Goal: Task Accomplishment & Management: Use online tool/utility

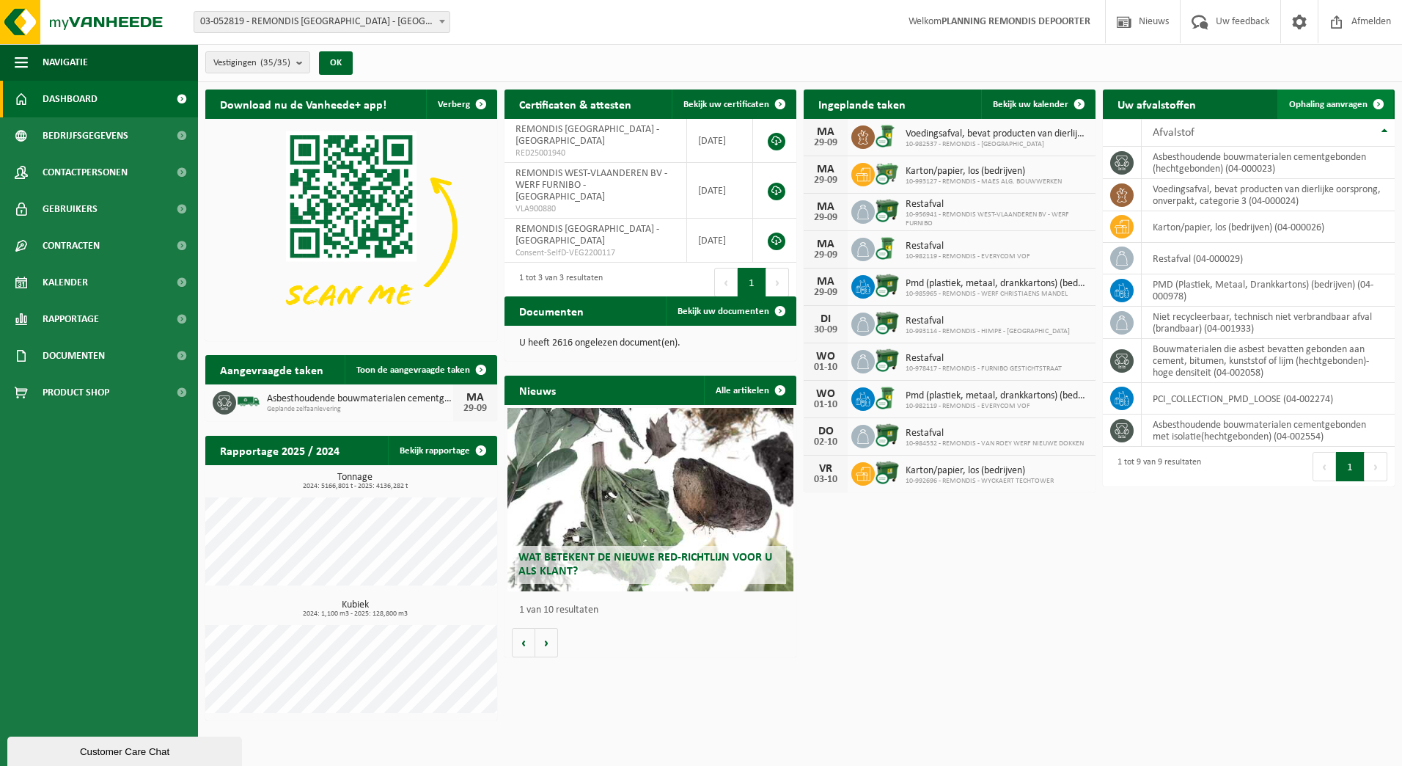
click at [1310, 106] on span "Ophaling aanvragen" at bounding box center [1328, 105] width 78 height 10
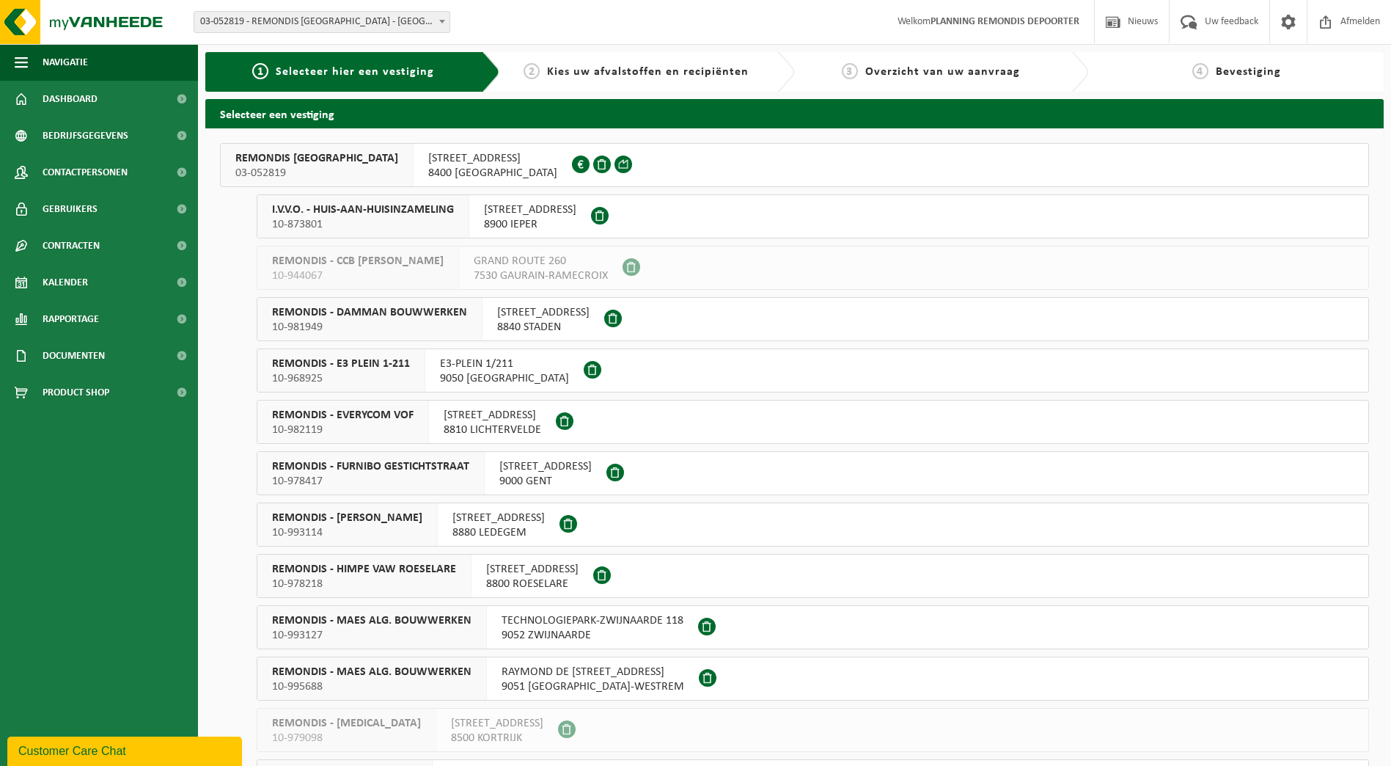
click at [355, 229] on span "10-873801" at bounding box center [363, 224] width 182 height 15
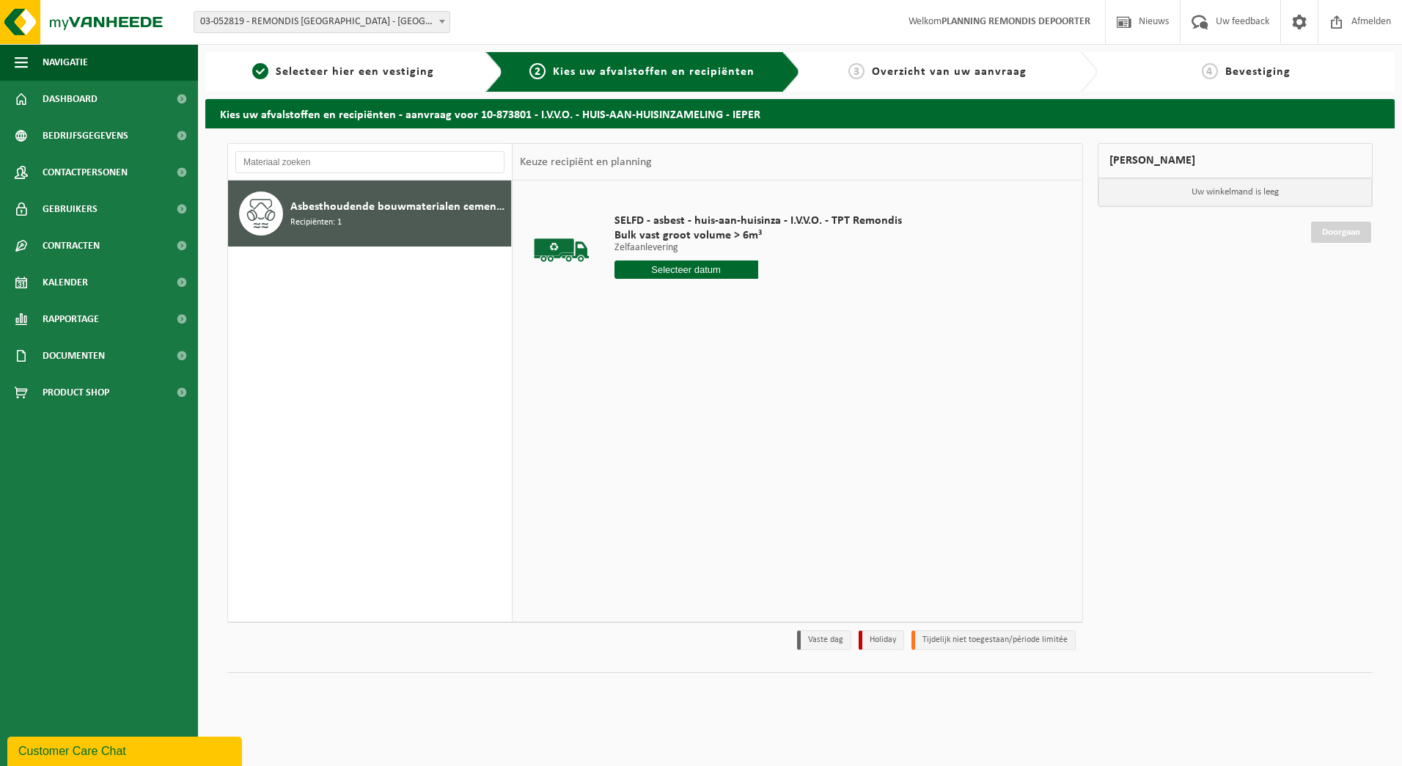
click at [685, 267] on input "text" at bounding box center [687, 269] width 144 height 18
click at [651, 445] on div "30" at bounding box center [654, 446] width 26 height 23
type input "Van 2025-09-30"
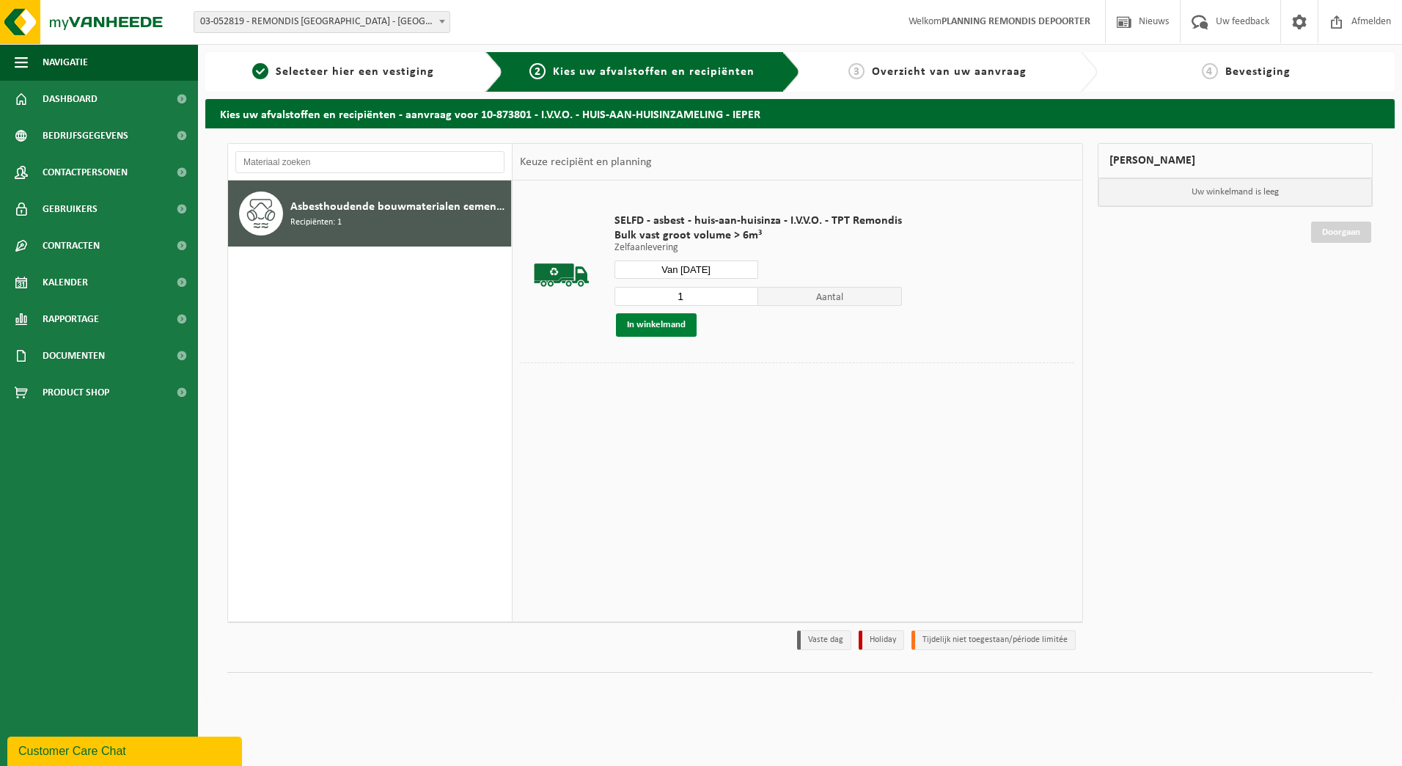
click at [680, 318] on button "In winkelmand" at bounding box center [656, 324] width 81 height 23
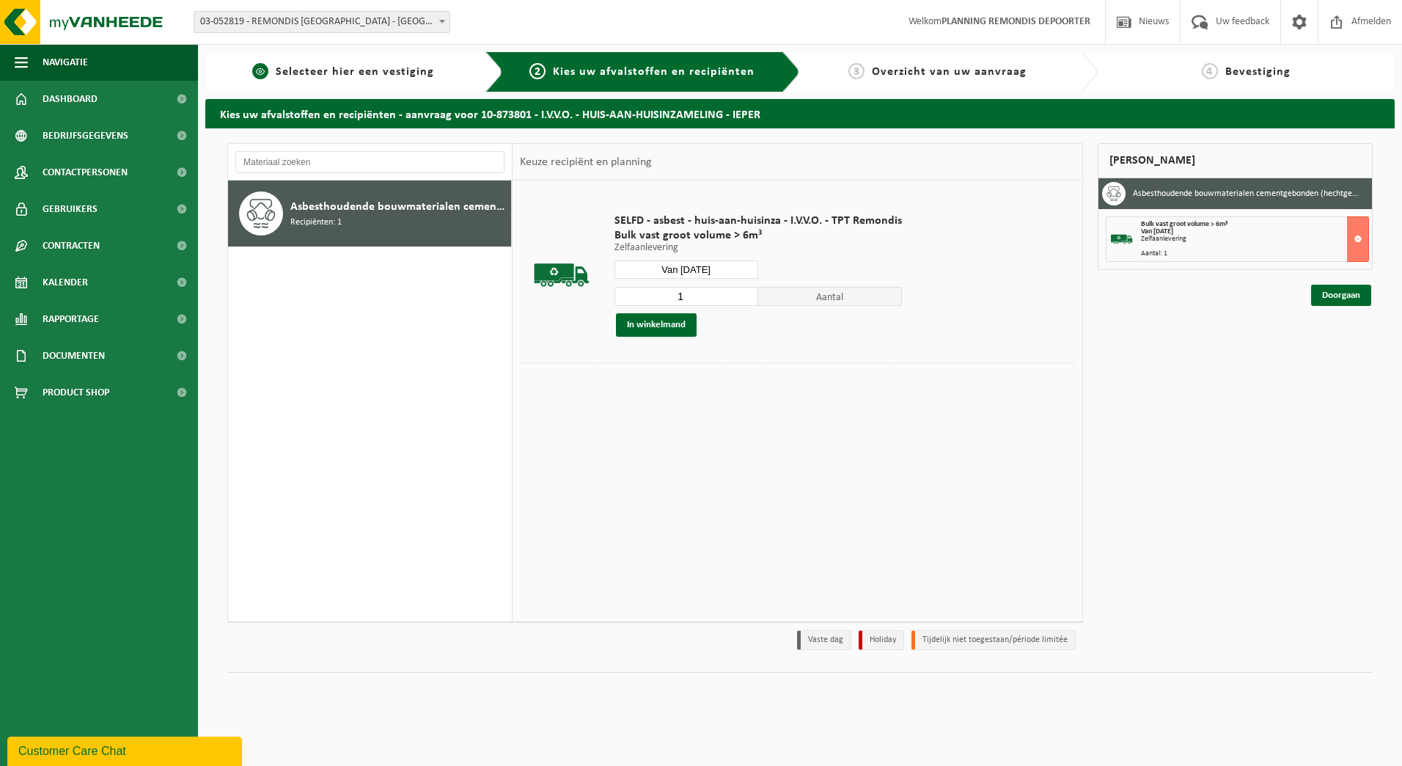
click at [302, 75] on span "Selecteer hier een vestiging" at bounding box center [355, 72] width 158 height 12
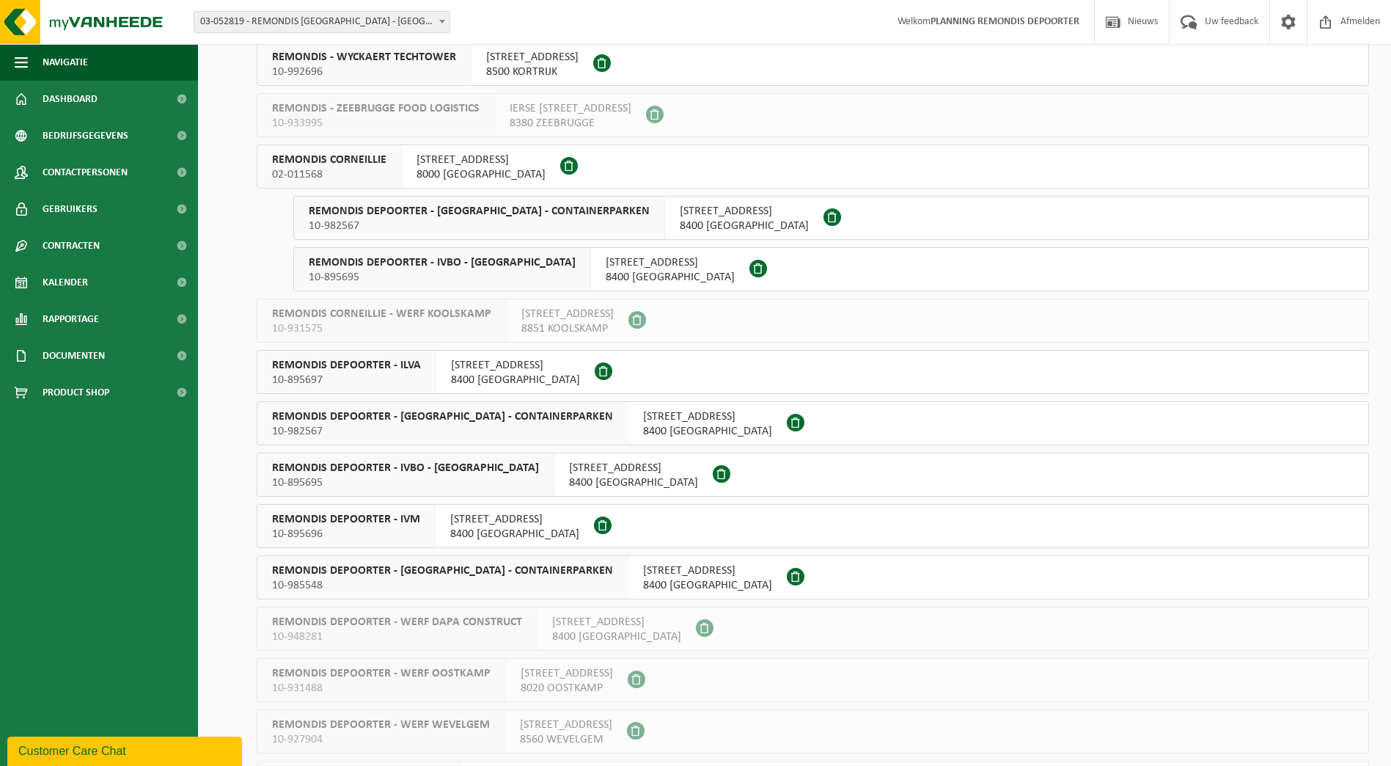
scroll to position [1027, 0]
click at [428, 378] on div "REMONDIS DEPOORTER - ILVA 10-895697" at bounding box center [346, 370] width 179 height 43
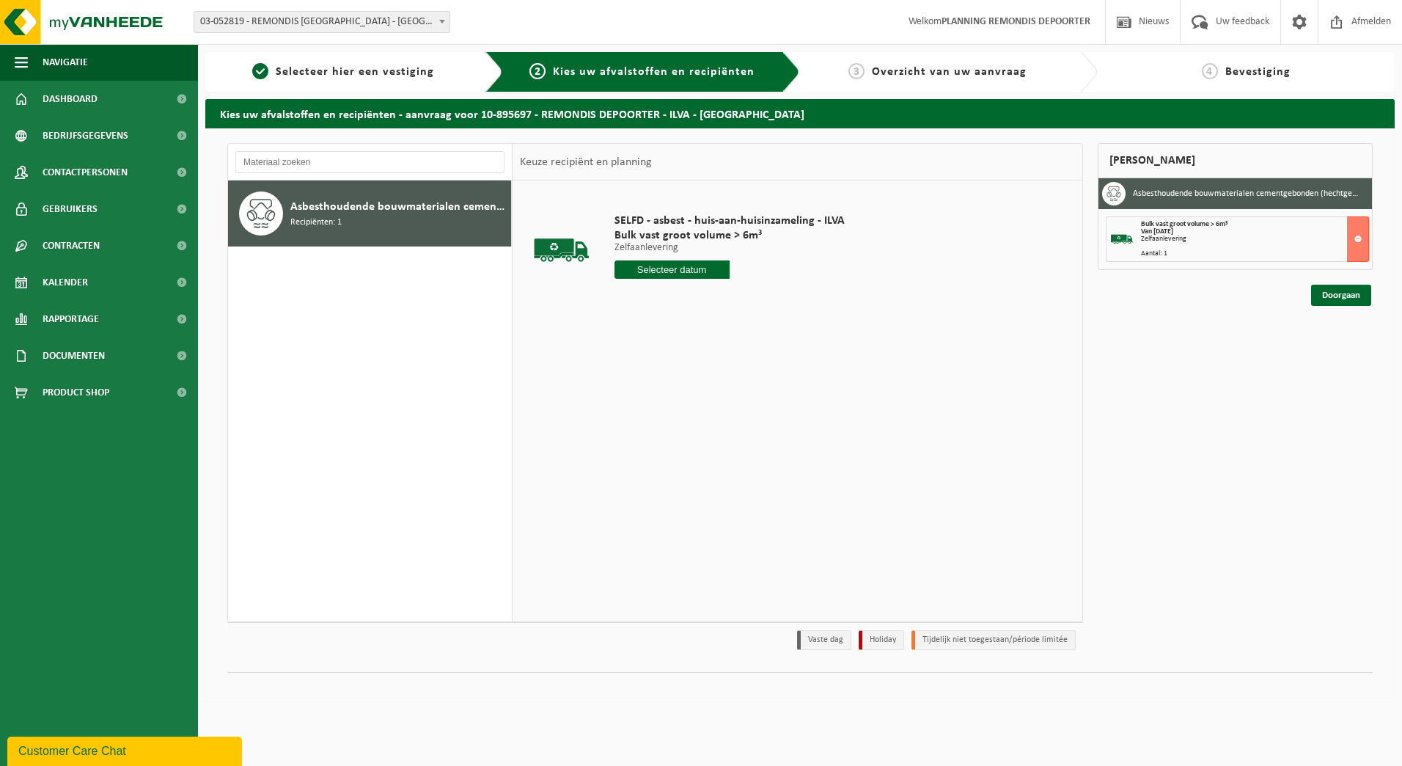
click at [682, 264] on input "text" at bounding box center [672, 269] width 115 height 18
click at [656, 444] on div "30" at bounding box center [654, 446] width 26 height 23
type input "Van 2025-09-30"
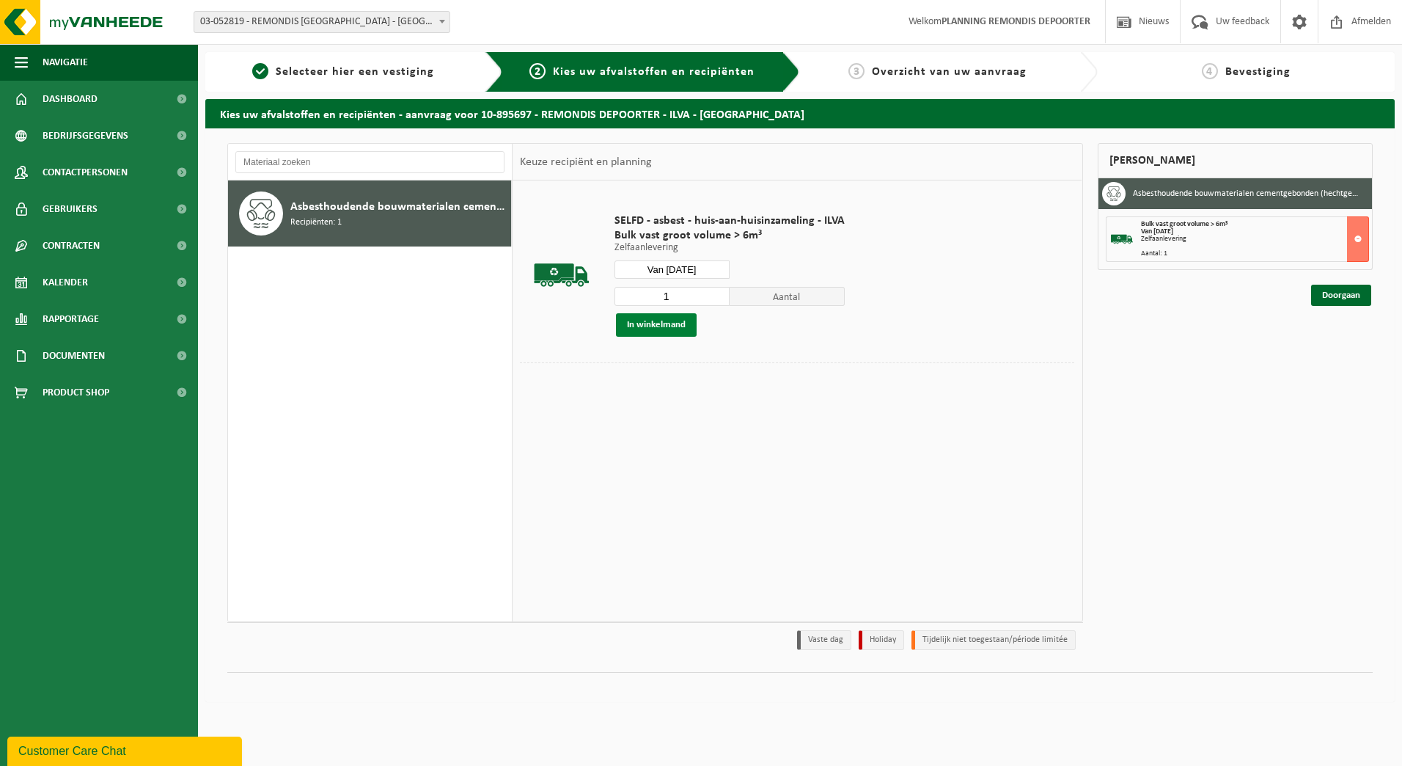
click at [675, 326] on button "In winkelmand" at bounding box center [656, 324] width 81 height 23
click at [1346, 346] on link "Doorgaan" at bounding box center [1341, 347] width 60 height 21
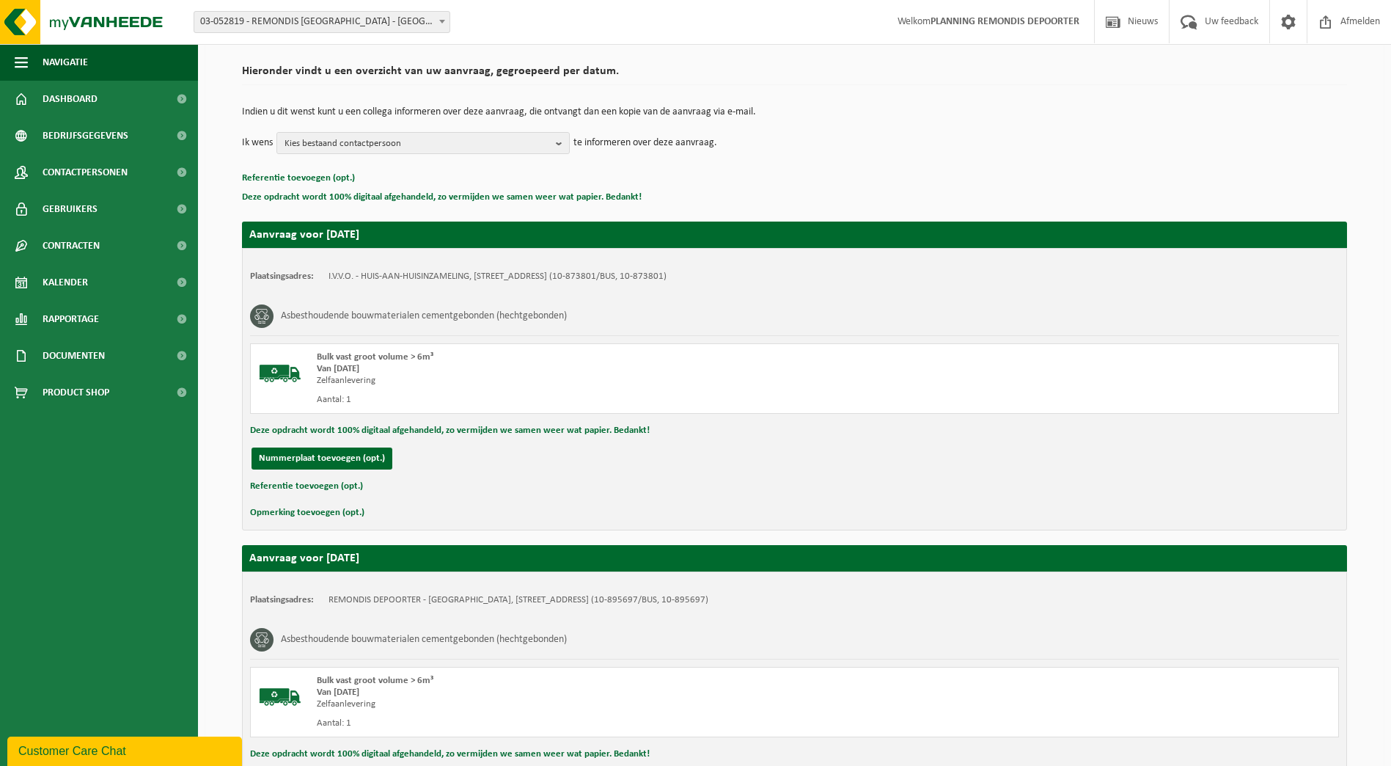
scroll to position [262, 0]
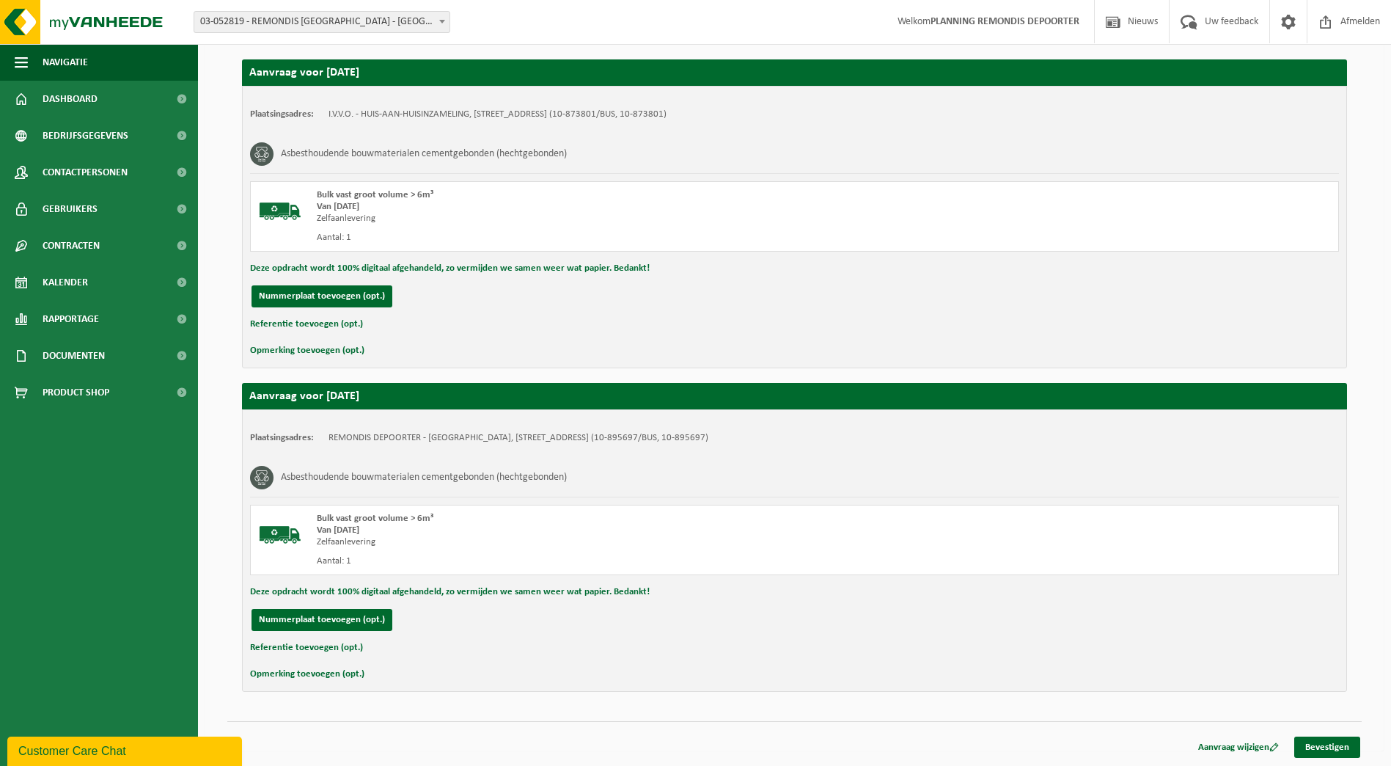
drag, startPoint x: 1346, startPoint y: 738, endPoint x: 1337, endPoint y: 736, distance: 9.8
click at [1346, 738] on link "Bevestigen" at bounding box center [1327, 746] width 66 height 21
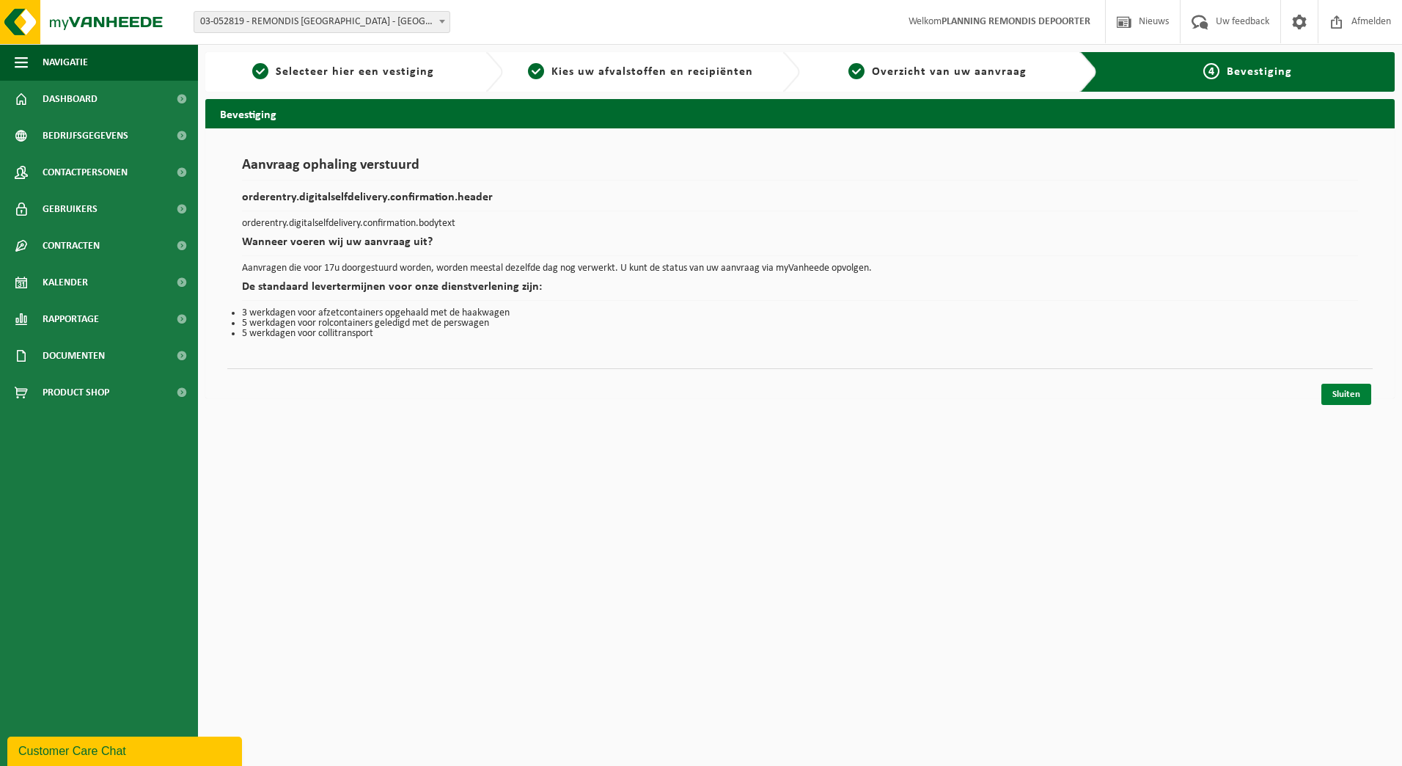
click at [1357, 391] on link "Sluiten" at bounding box center [1346, 394] width 50 height 21
